Goal: Find specific page/section: Find specific page/section

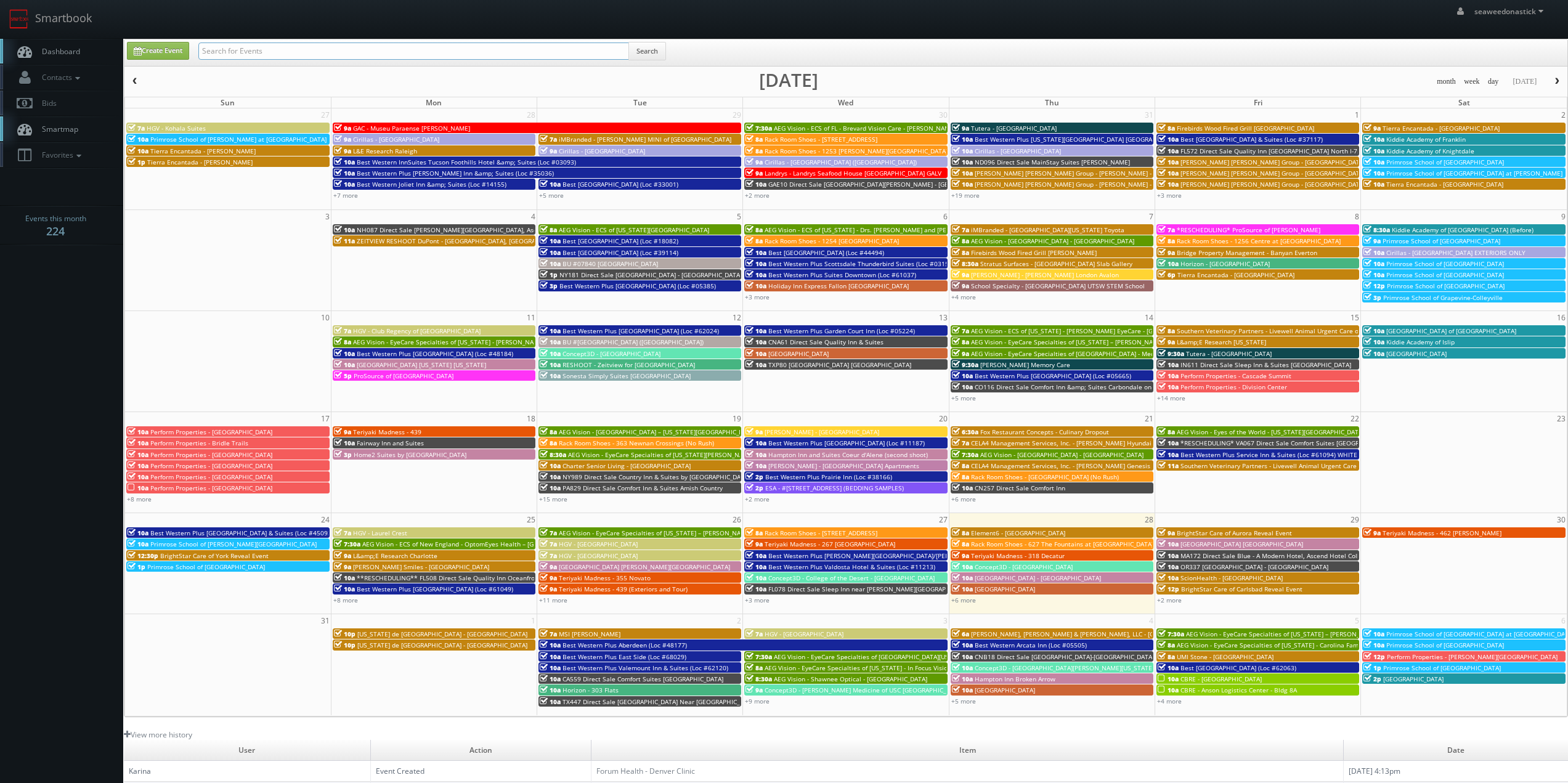
click at [273, 51] on input "text" at bounding box center [414, 51] width 430 height 17
paste input "(08-17-25) Perform Properties - Canyon Crossing"
drag, startPoint x: 242, startPoint y: 51, endPoint x: 0, endPoint y: 78, distance: 243.5
click at [0, 78] on body "Smartbook Toggle Side Navigation Toggle Top Navigation seaweedonastick seaweedo…" at bounding box center [784, 485] width 1568 height 970
type input "Perform Properties - Canyon Crossing"
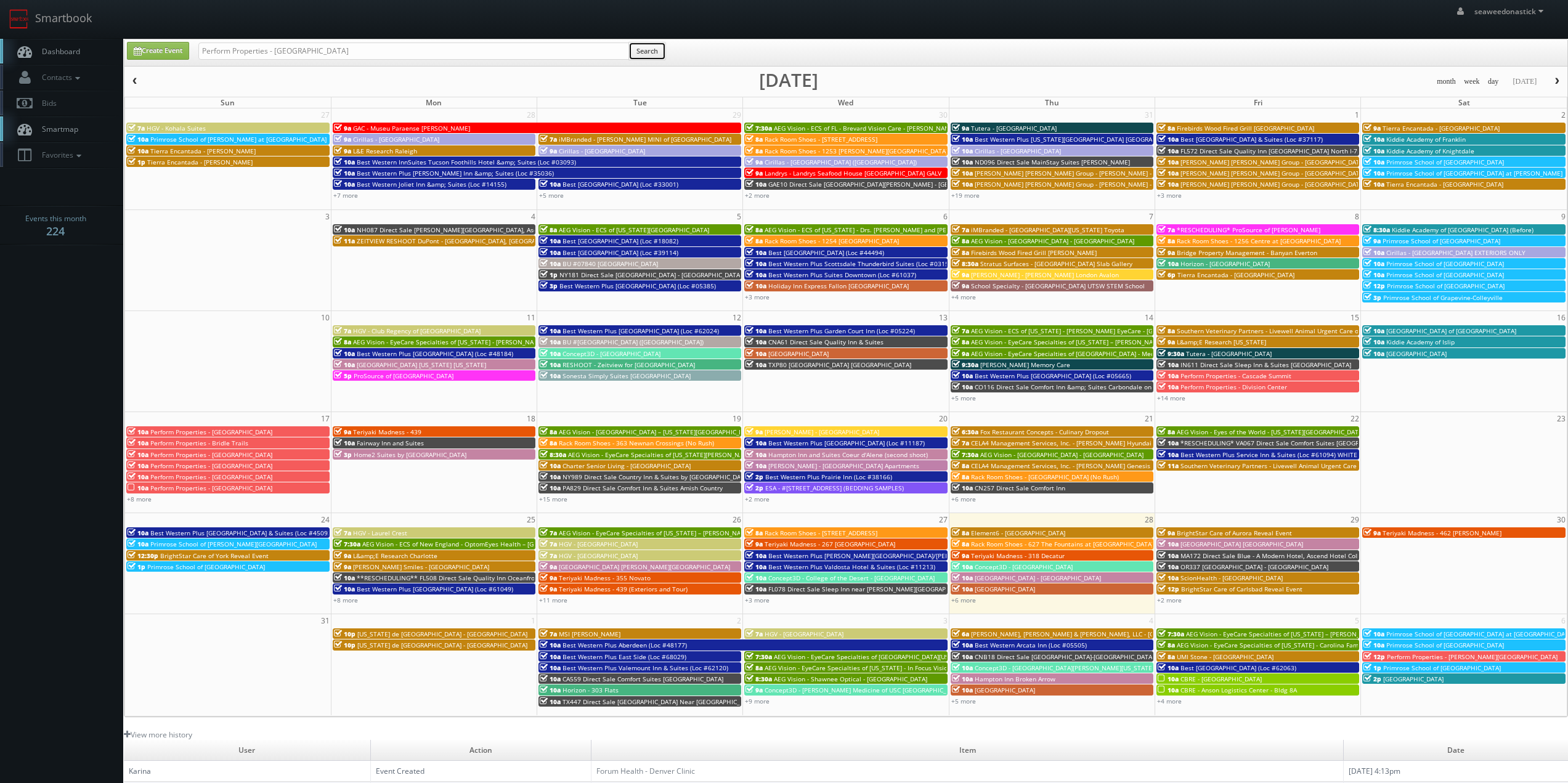
click at [640, 51] on button "Search" at bounding box center [647, 51] width 38 height 19
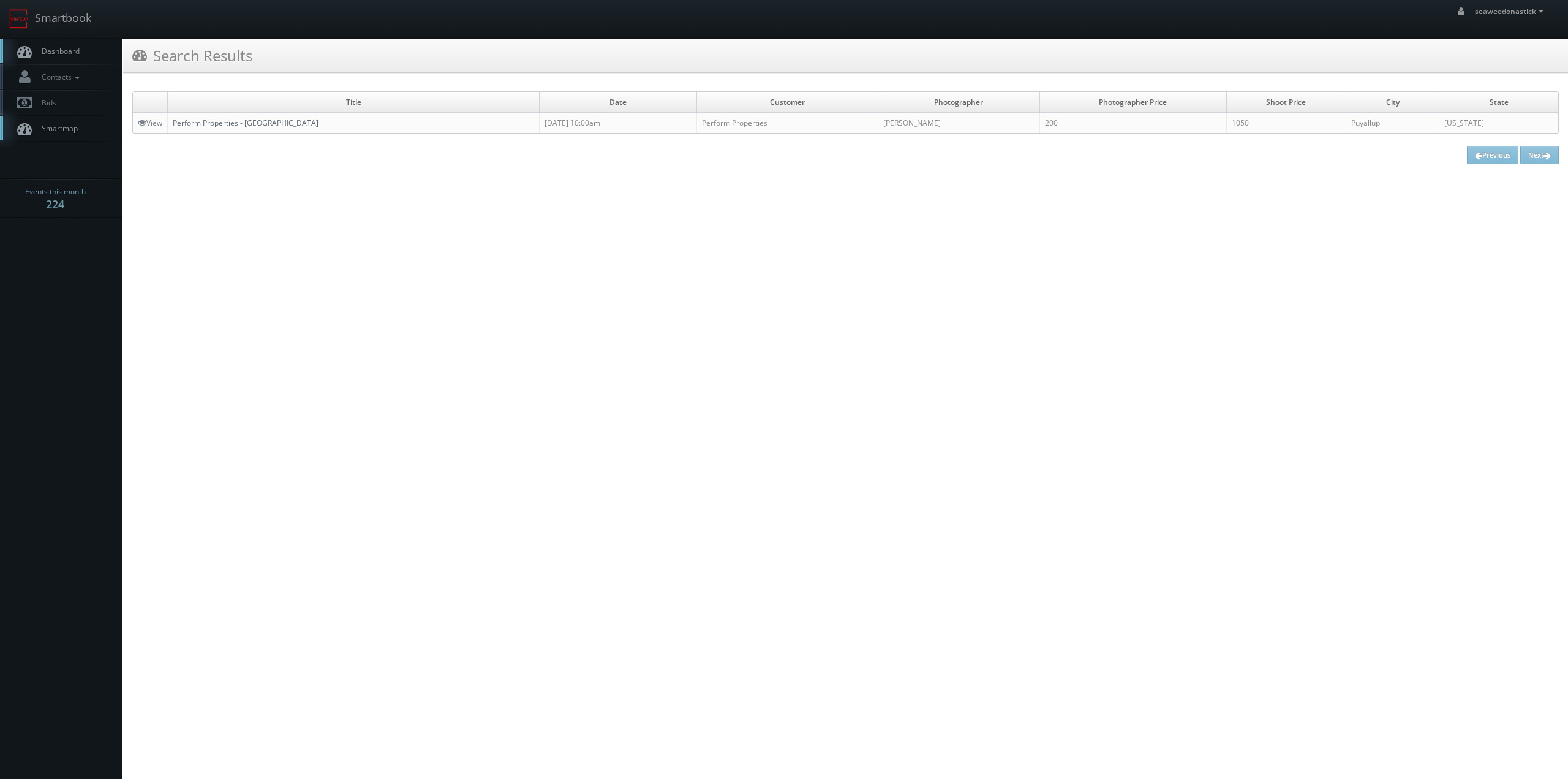
click at [222, 123] on link "Perform Properties - [GEOGRAPHIC_DATA]" at bounding box center [246, 123] width 146 height 10
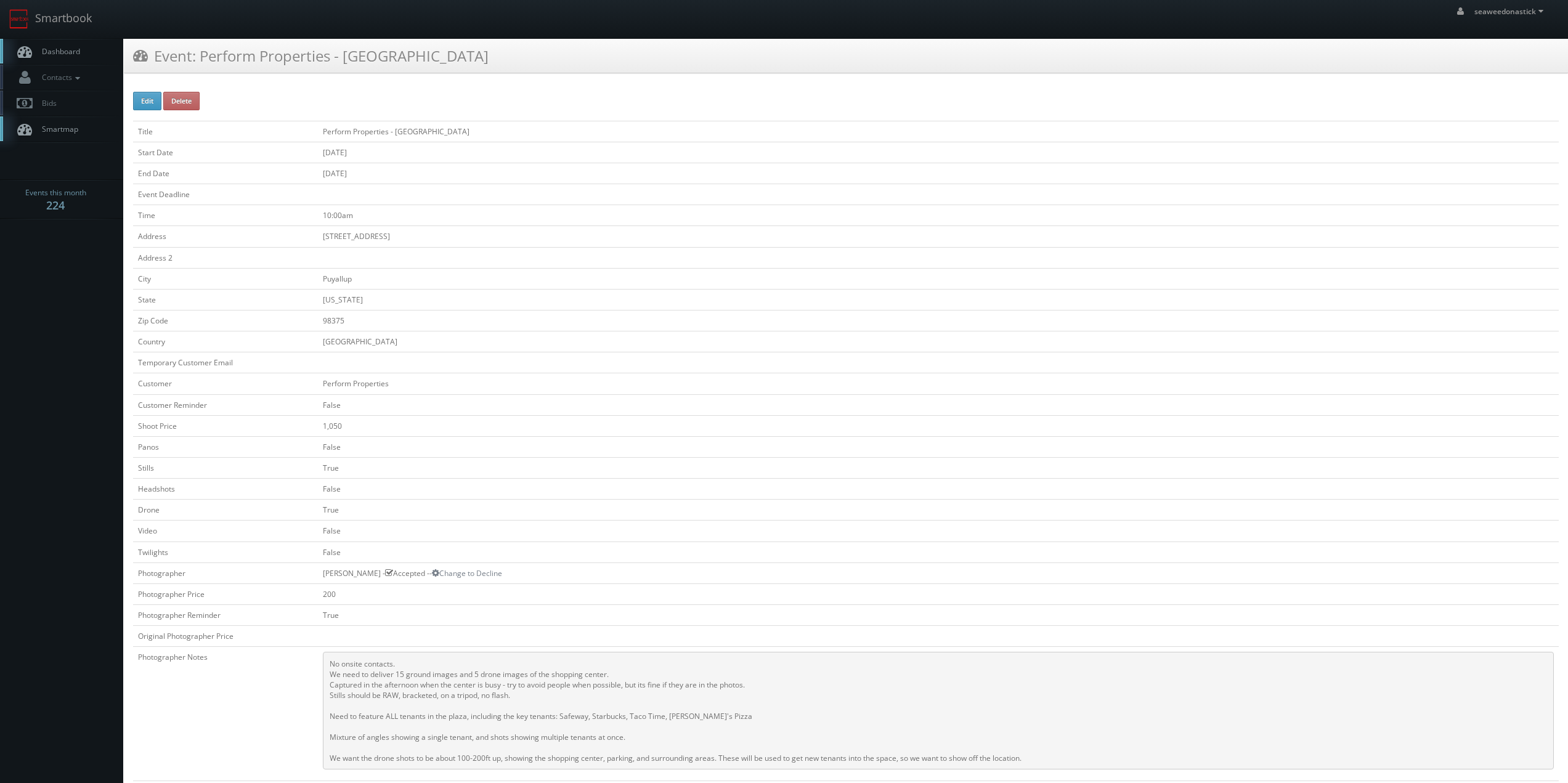
click at [652, 265] on td at bounding box center [938, 257] width 1241 height 21
click at [581, 348] on td "[GEOGRAPHIC_DATA]" at bounding box center [938, 342] width 1241 height 21
